Goal: Find specific fact

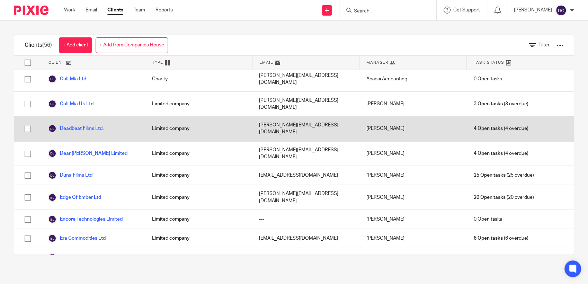
scroll to position [115, 0]
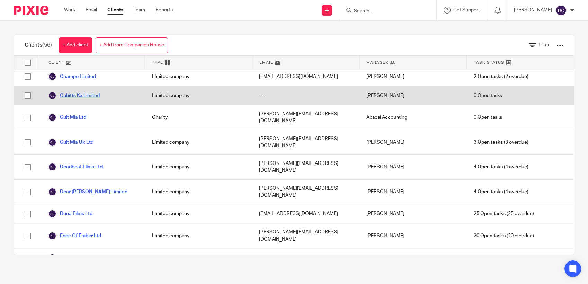
click at [79, 91] on link "Cubitts Kx Limited" at bounding box center [74, 95] width 52 height 8
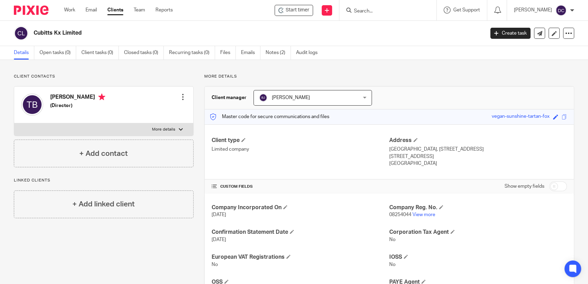
click at [8, 238] on div "Client contacts [PERSON_NAME] (Director) Edit contact Create client from contac…" at bounding box center [98, 201] width 191 height 255
click at [271, 55] on link "Notes (2)" at bounding box center [278, 53] width 25 height 14
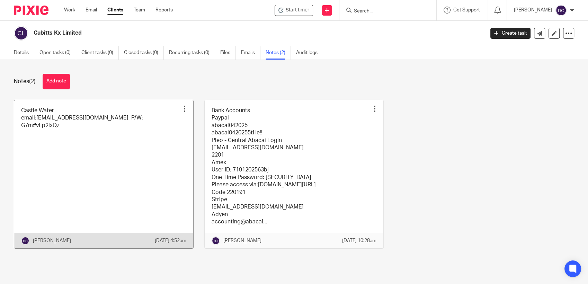
click at [125, 151] on link at bounding box center [103, 174] width 179 height 148
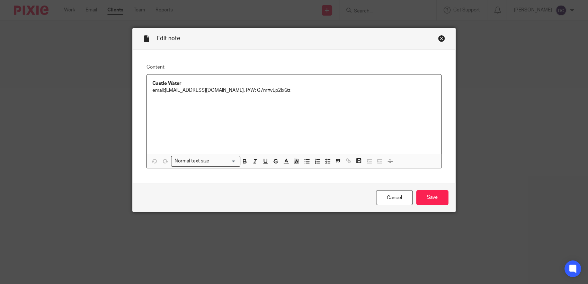
click at [169, 106] on div "Castle Water email:finance@cubitts.com, P/W: G7m#vLp2!xQz" at bounding box center [294, 113] width 295 height 79
drag, startPoint x: 208, startPoint y: 90, endPoint x: 163, endPoint y: 91, distance: 45.7
click at [163, 91] on p "Castle Water email:finance@cubitts.com, P/W: G7m#vLp2!xQz" at bounding box center [293, 87] width 283 height 14
copy p "finance@cubitts.com"
drag, startPoint x: 260, startPoint y: 89, endPoint x: 222, endPoint y: 89, distance: 37.8
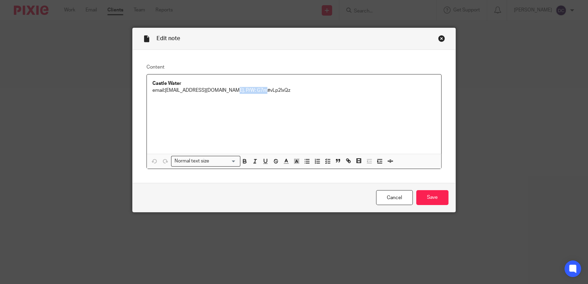
click at [222, 89] on p "Castle Water email:finance@cubitts.com, P/W: G7m#vLp2!xQz" at bounding box center [293, 87] width 283 height 14
copy p "G7m#vLp2!xQz"
